Goal: Transaction & Acquisition: Download file/media

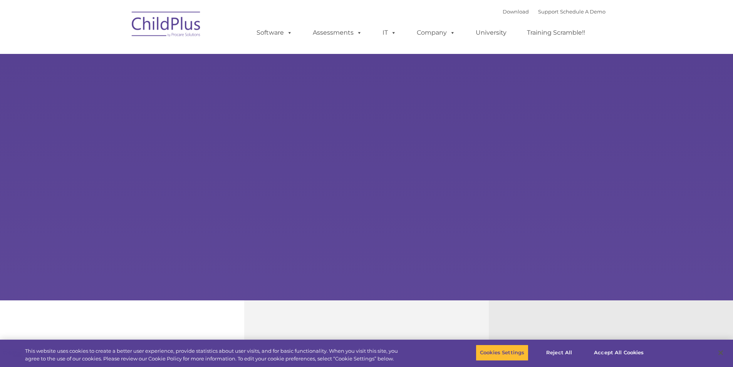
select select "MEDIUM"
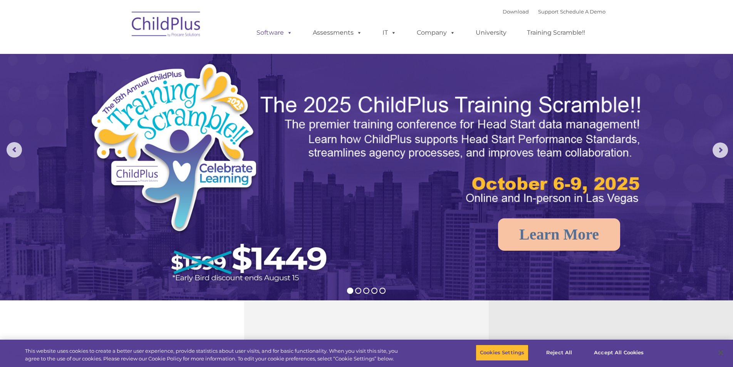
click at [287, 29] on span at bounding box center [288, 32] width 8 height 7
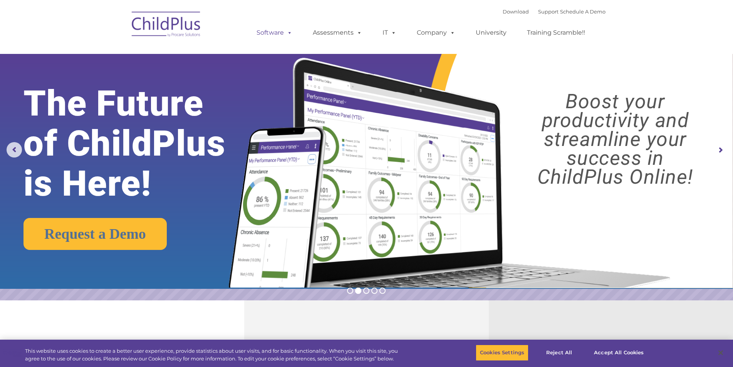
click at [283, 28] on link "Software" at bounding box center [274, 32] width 51 height 15
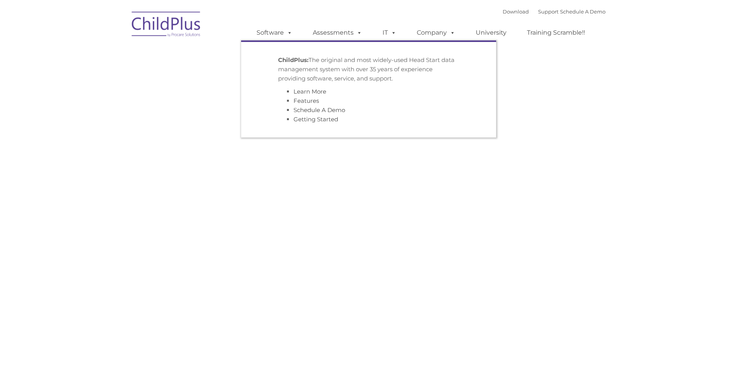
type input ""
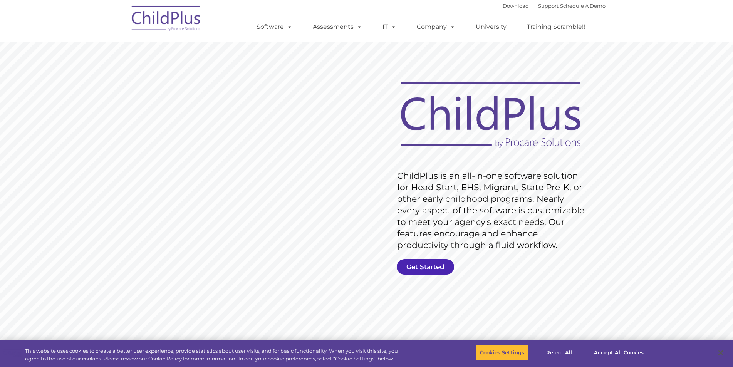
click at [428, 270] on link "Get Started" at bounding box center [425, 266] width 57 height 15
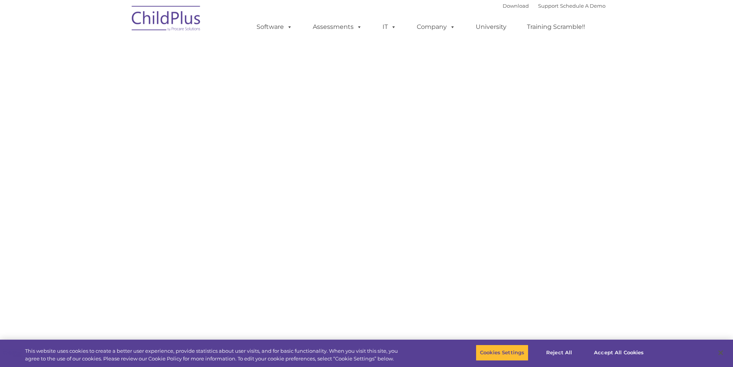
select select "MEDIUM"
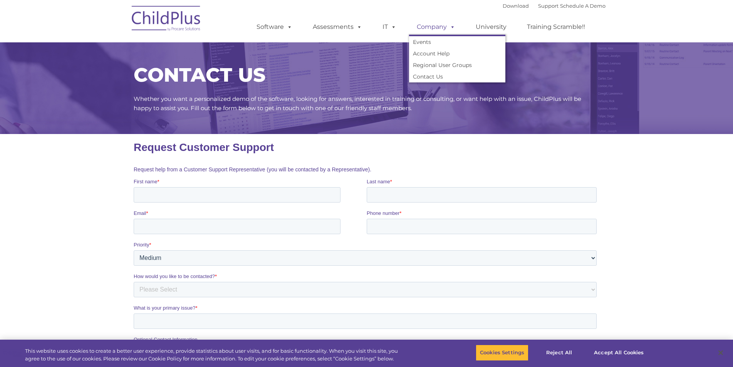
click at [443, 29] on link "Company" at bounding box center [436, 26] width 54 height 15
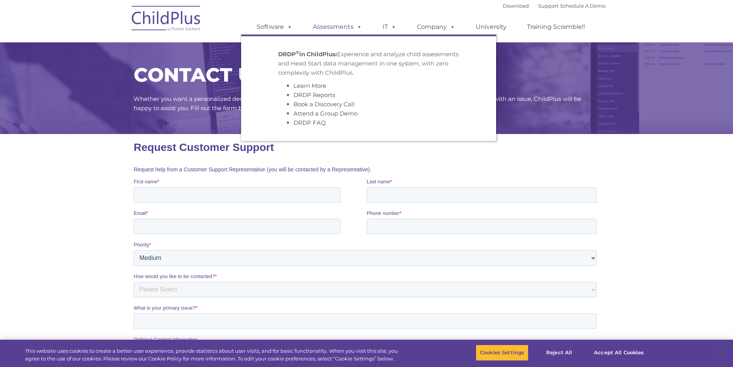
click at [354, 25] on span at bounding box center [358, 26] width 8 height 7
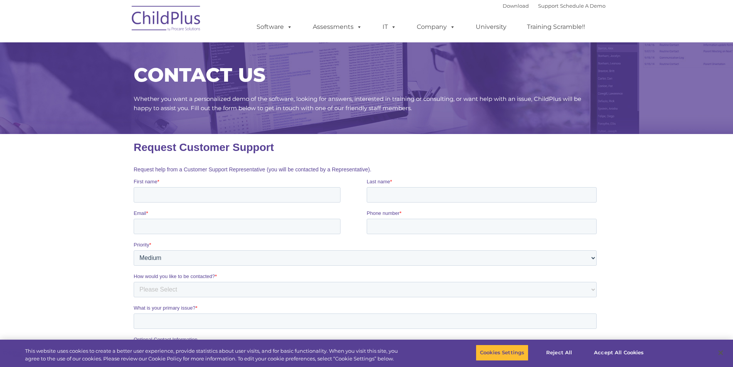
click at [179, 15] on img at bounding box center [166, 19] width 77 height 39
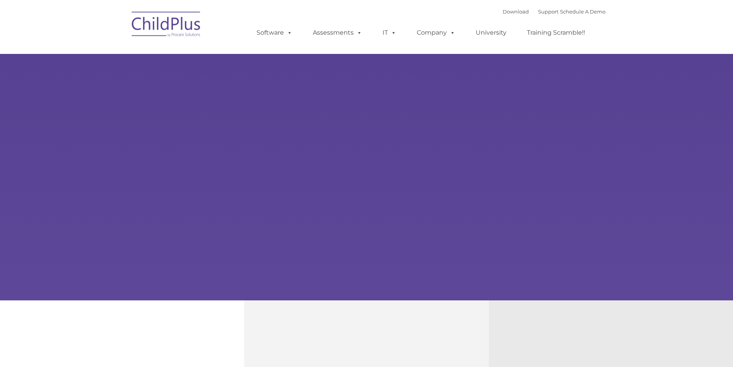
select select "MEDIUM"
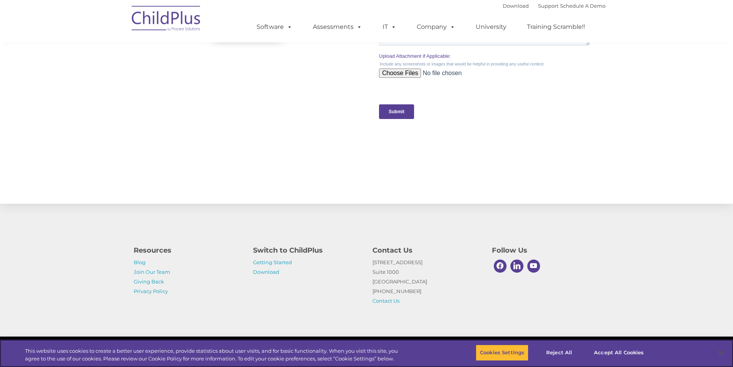
scroll to position [740, 0]
click at [615, 351] on button "Accept All Cookies" at bounding box center [619, 353] width 58 height 16
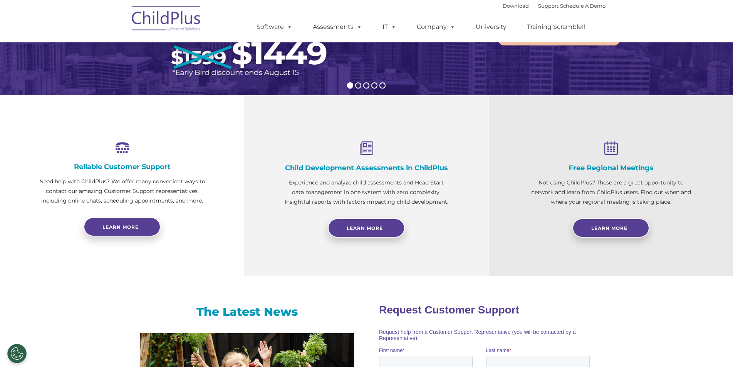
scroll to position [0, 0]
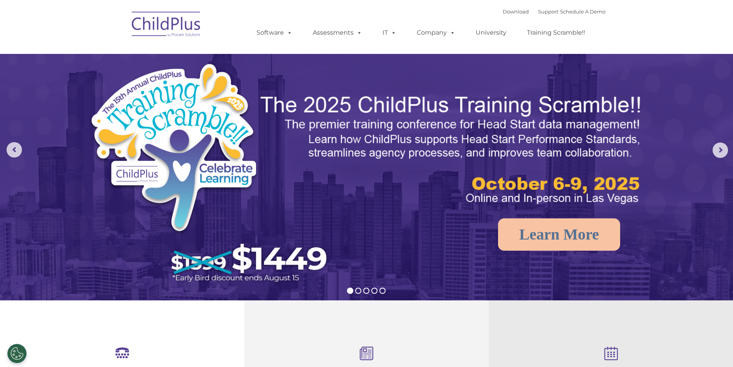
click at [511, 8] on div "Download Support | Schedule A Demo " at bounding box center [554, 12] width 103 height 12
click at [507, 13] on link "Download" at bounding box center [516, 11] width 26 height 6
